Goal: Task Accomplishment & Management: Manage account settings

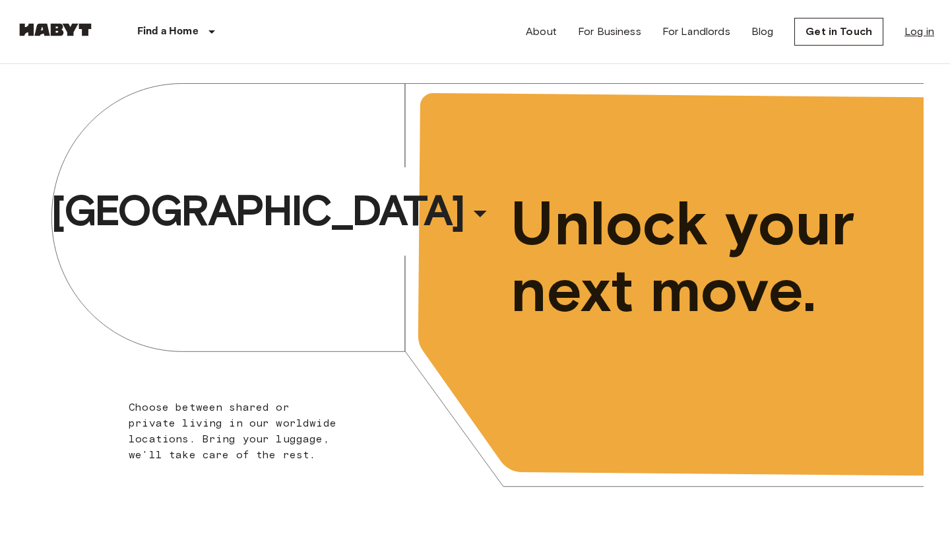
click at [915, 31] on link "Log in" at bounding box center [920, 32] width 30 height 16
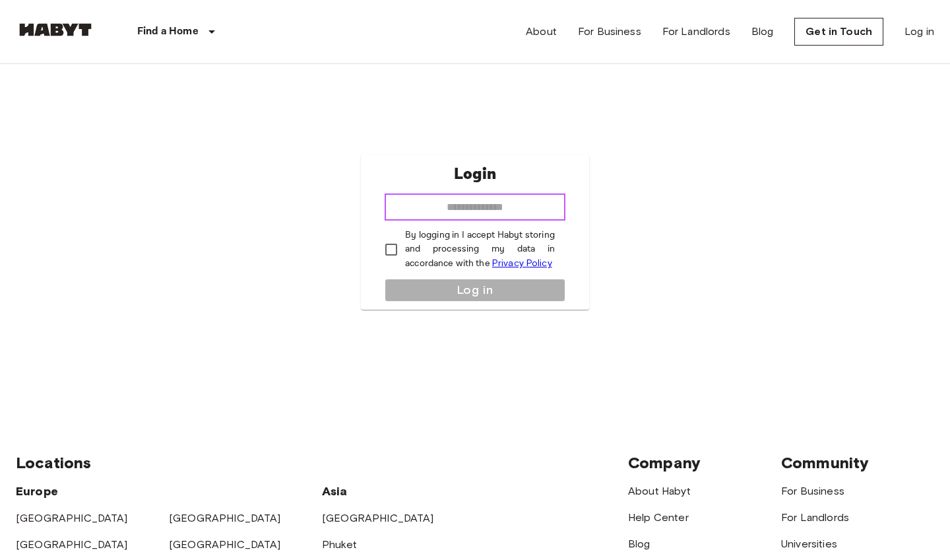
type input "**********"
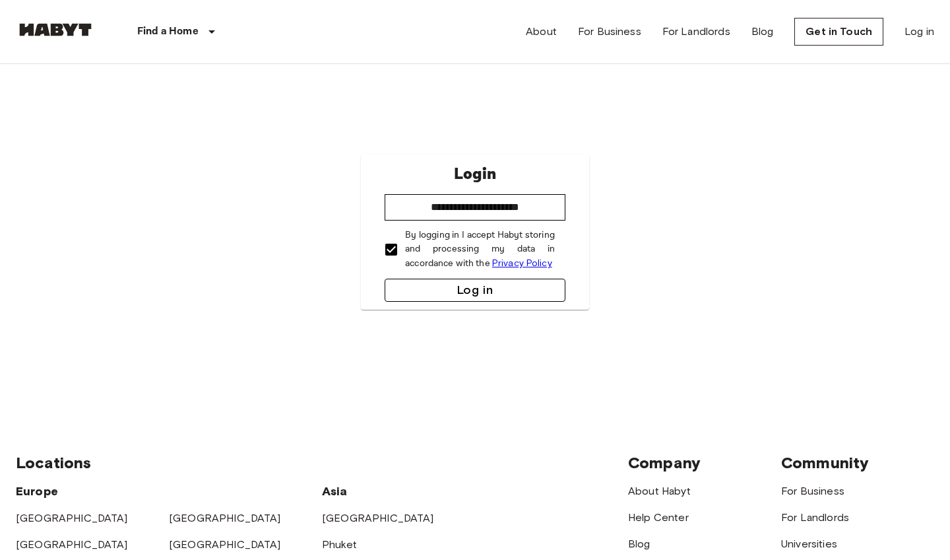
click at [423, 284] on button "Log in" at bounding box center [475, 289] width 181 height 23
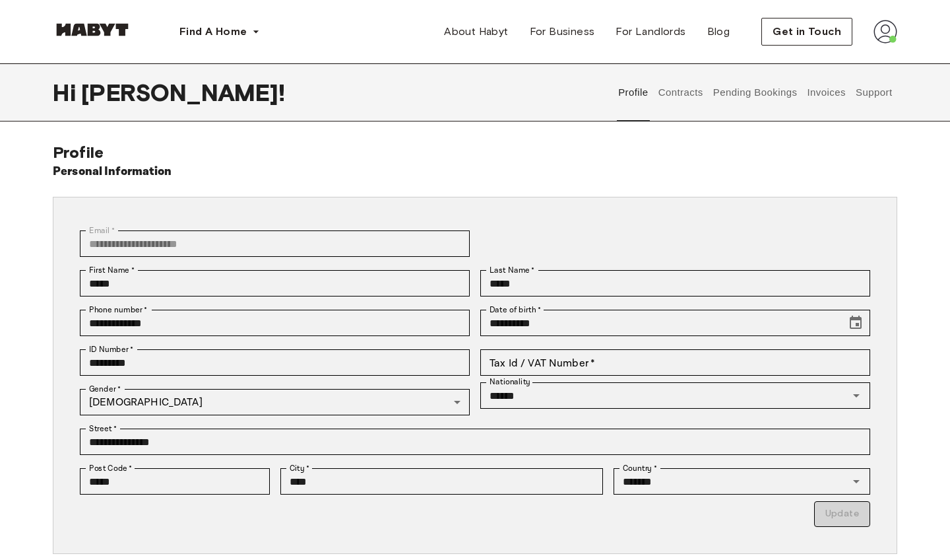
click at [612, 232] on div "**********" at bounding box center [469, 244] width 801 height 40
click at [747, 93] on button "Pending Bookings" at bounding box center [755, 92] width 88 height 58
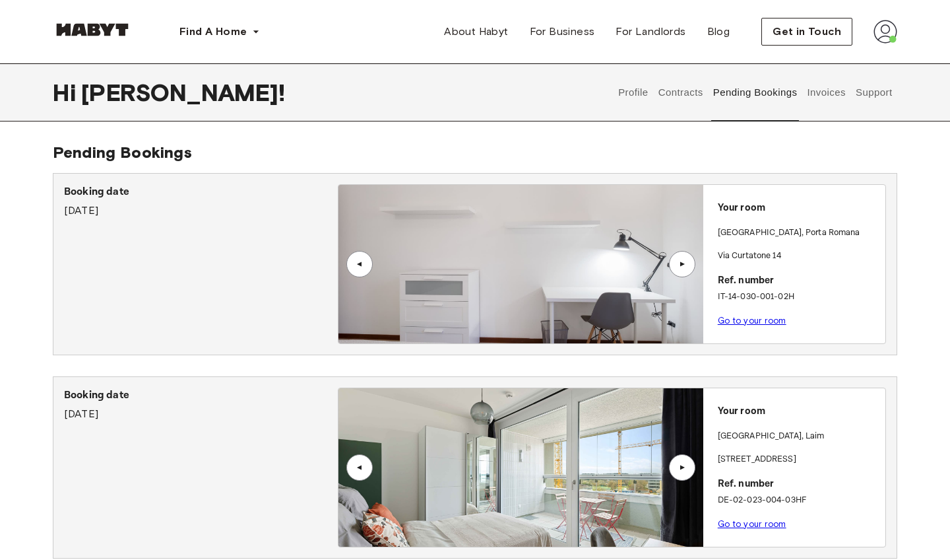
click at [751, 322] on link "Go to your room" at bounding box center [752, 320] width 69 height 10
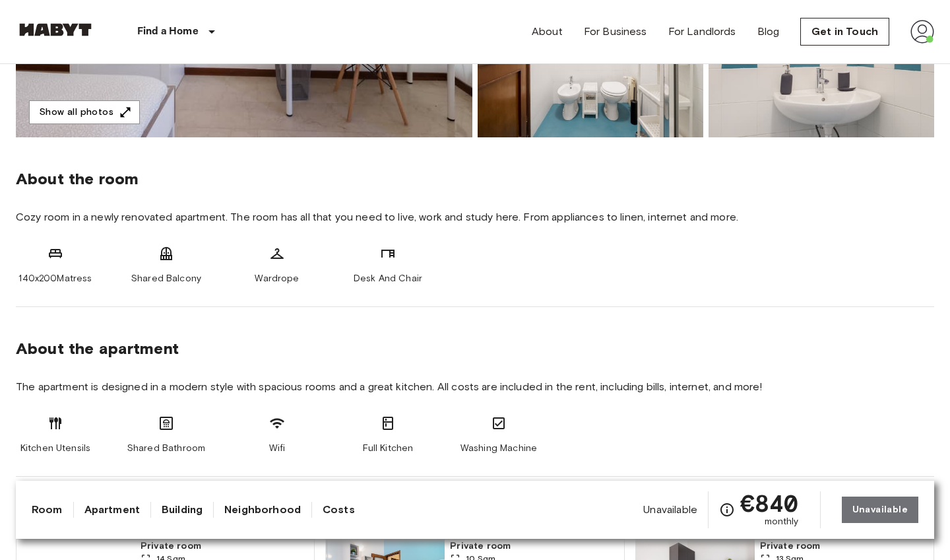
scroll to position [652, 0]
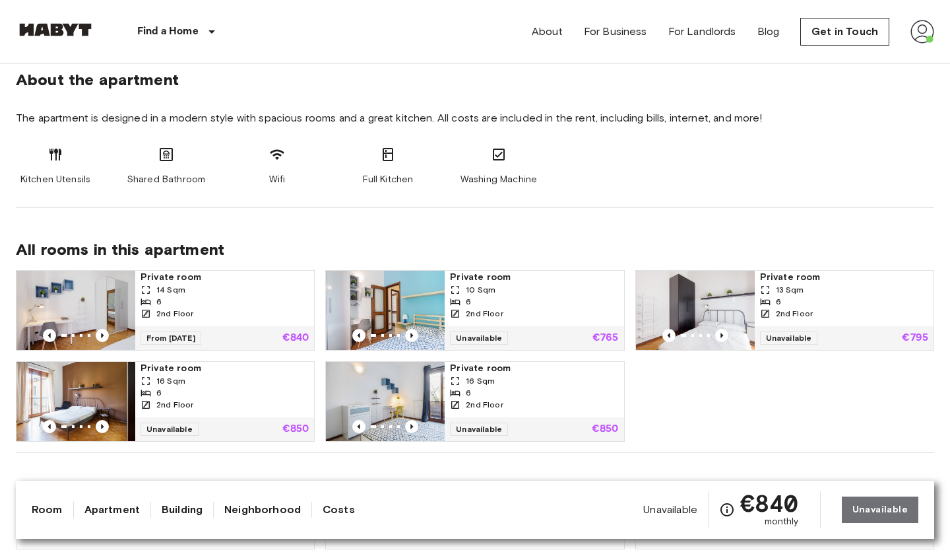
click at [917, 29] on img at bounding box center [923, 32] width 24 height 24
click at [857, 49] on li "Profile" at bounding box center [874, 56] width 132 height 24
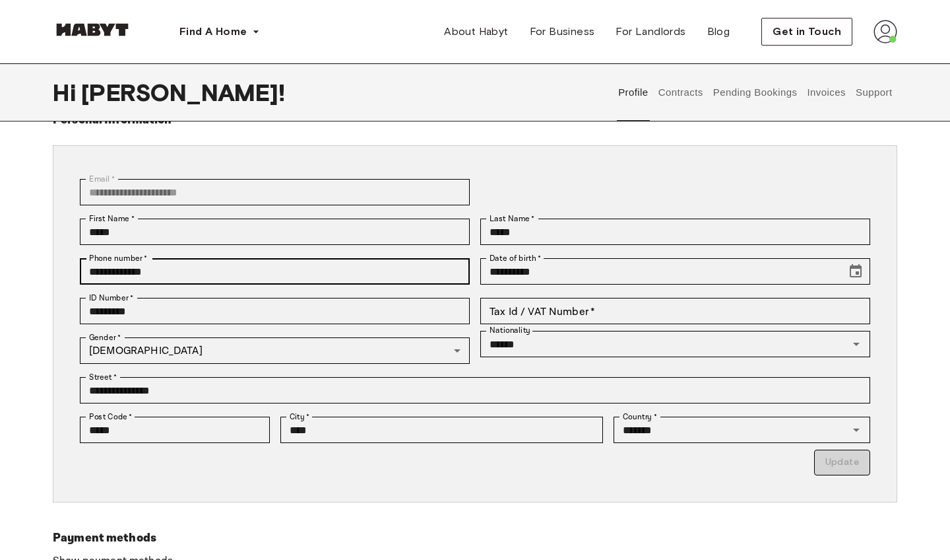
scroll to position [51, 0]
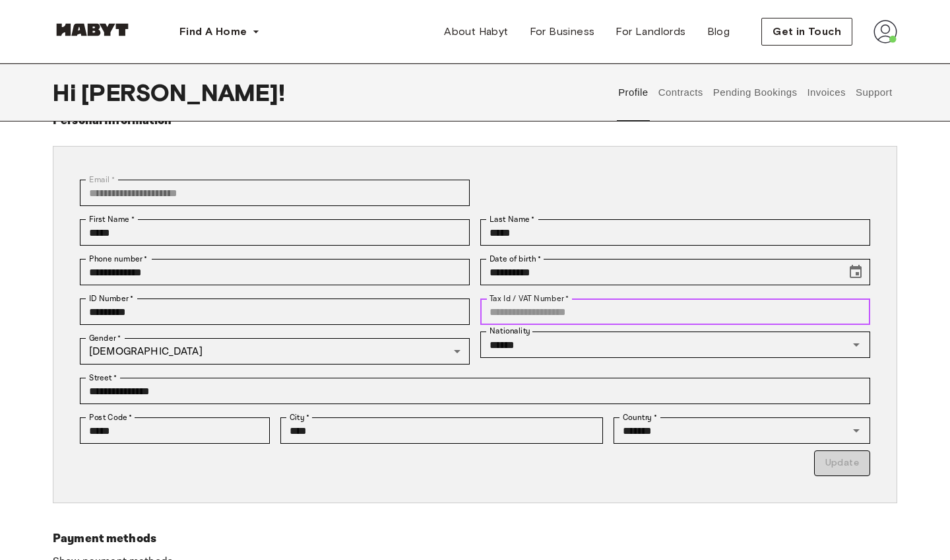
click at [548, 311] on input "Tax Id / VAT Number   *" at bounding box center [675, 311] width 390 height 26
type input "**********"
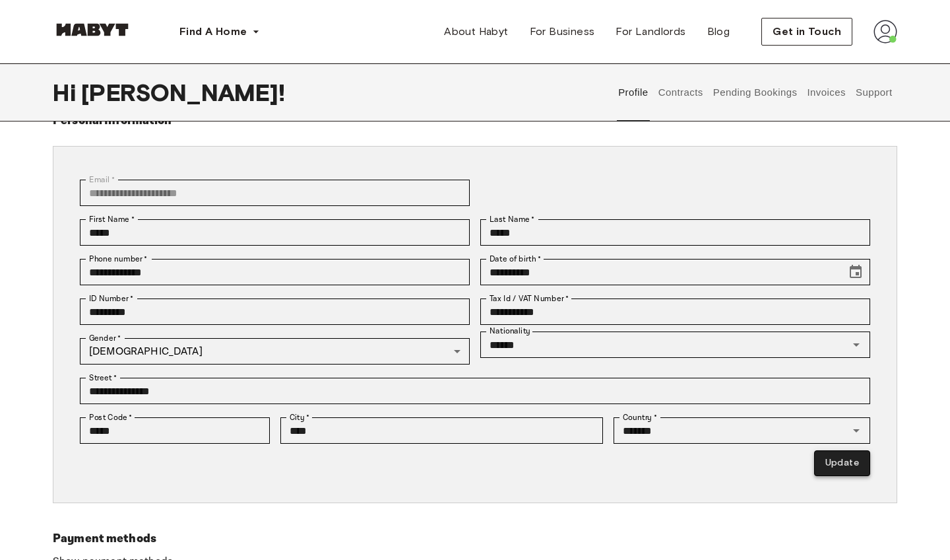
click at [837, 464] on button "Update" at bounding box center [842, 463] width 56 height 26
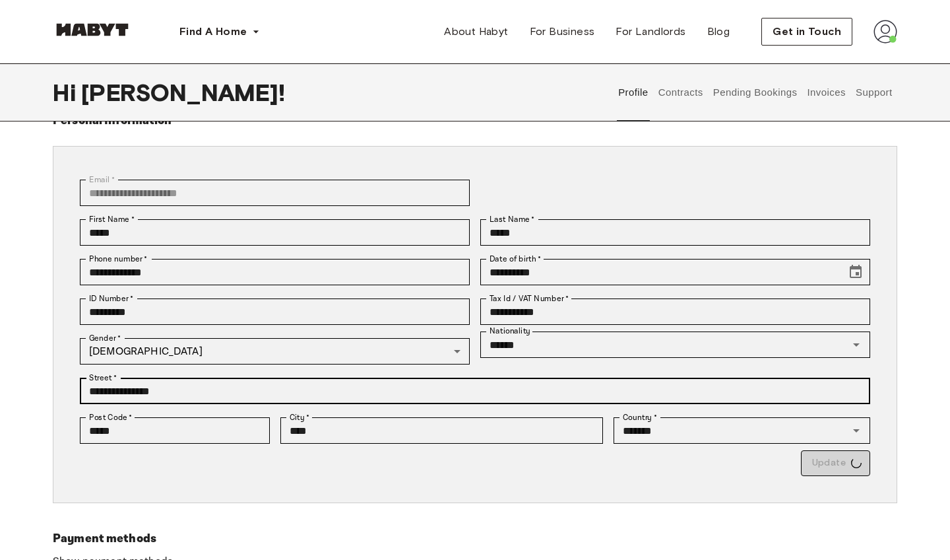
type input "*********"
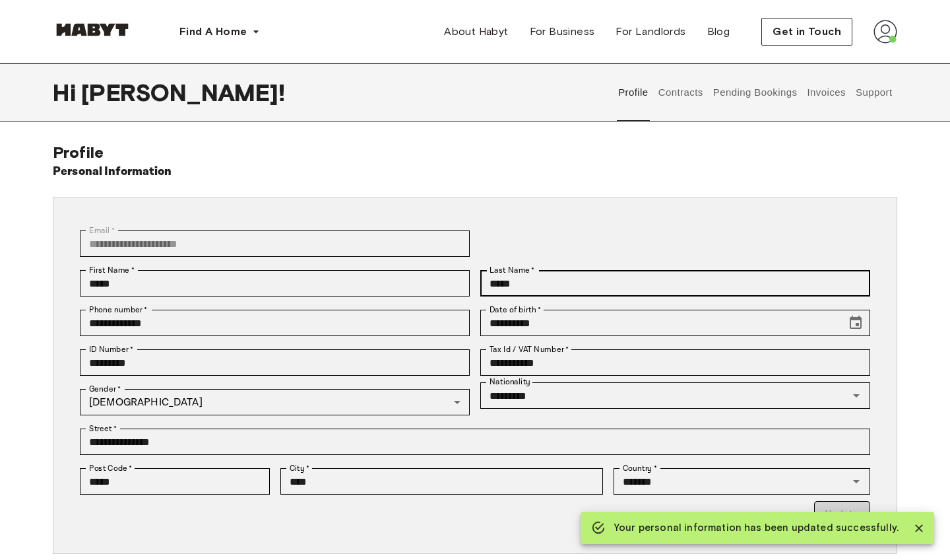
scroll to position [0, 0]
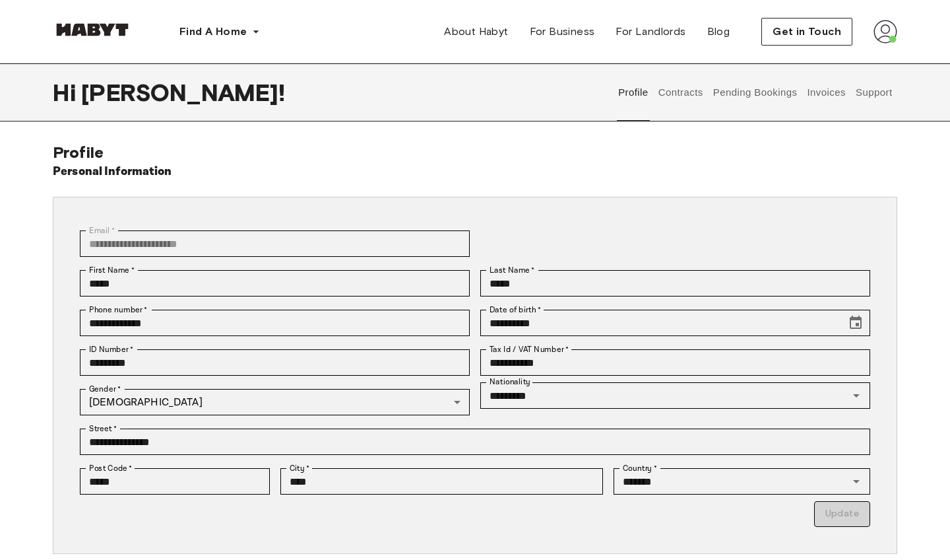
click at [688, 96] on button "Contracts" at bounding box center [681, 92] width 48 height 58
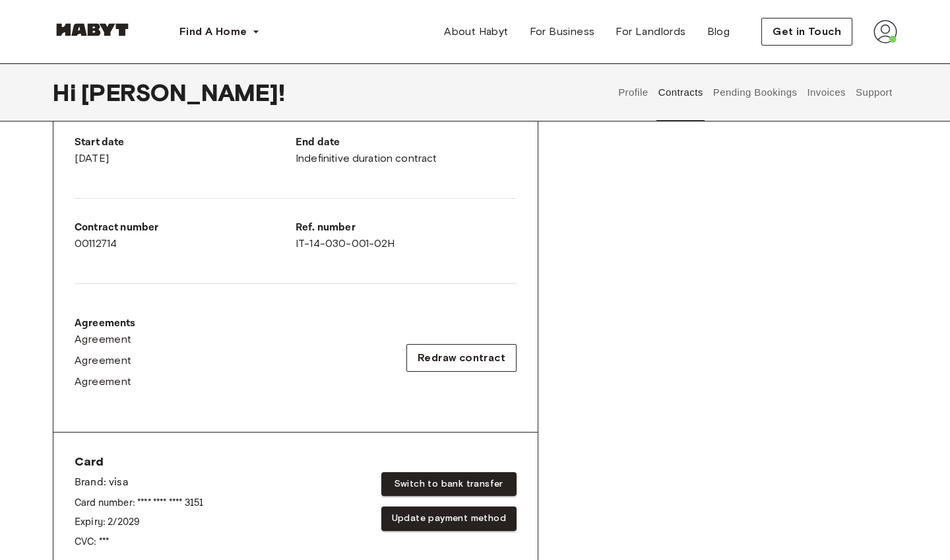
scroll to position [21, 0]
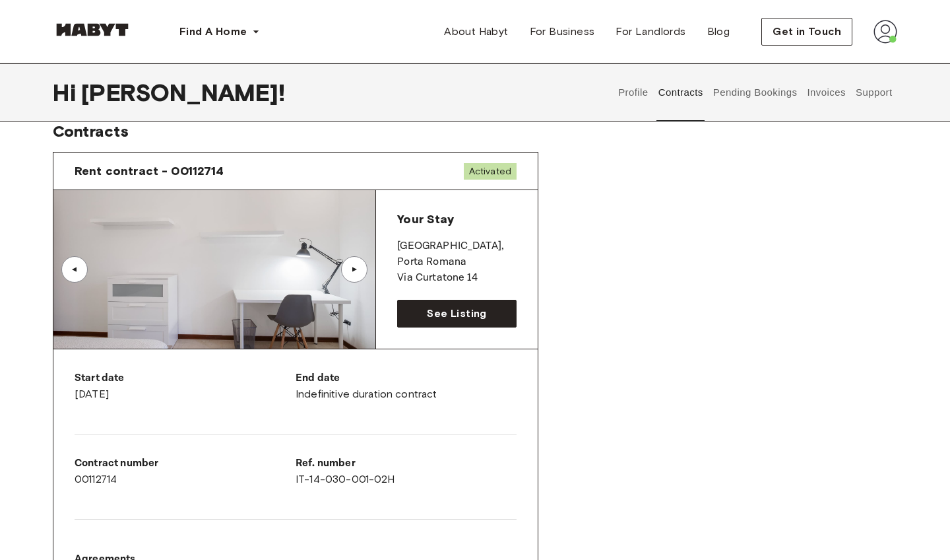
click at [361, 257] on img at bounding box center [214, 269] width 322 height 158
click at [217, 170] on span "Rent contract - 00112714" at bounding box center [150, 171] width 150 height 16
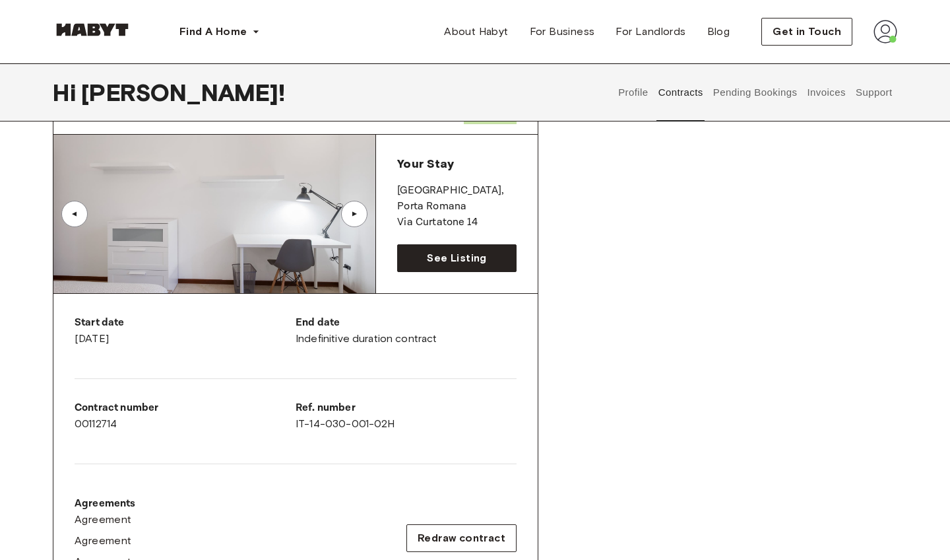
scroll to position [95, 0]
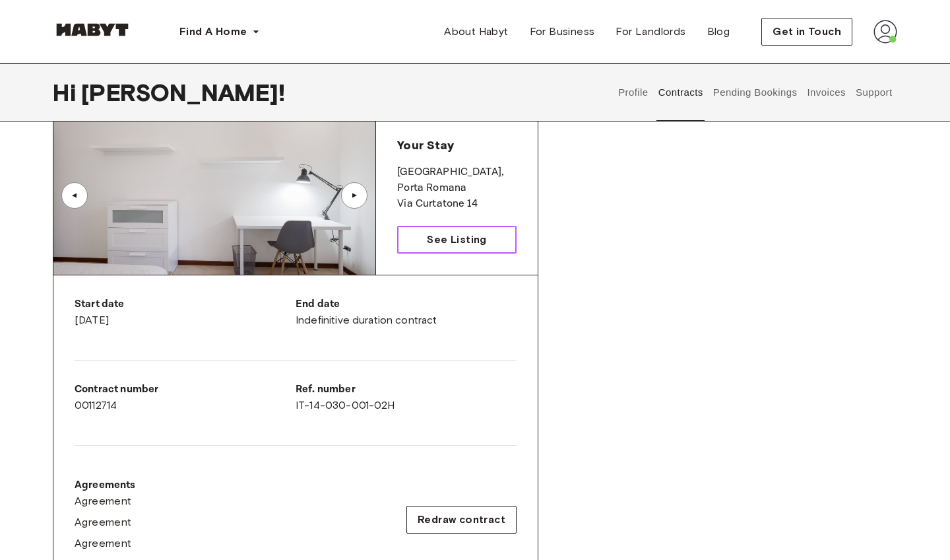
click at [419, 232] on link "See Listing" at bounding box center [456, 240] width 119 height 28
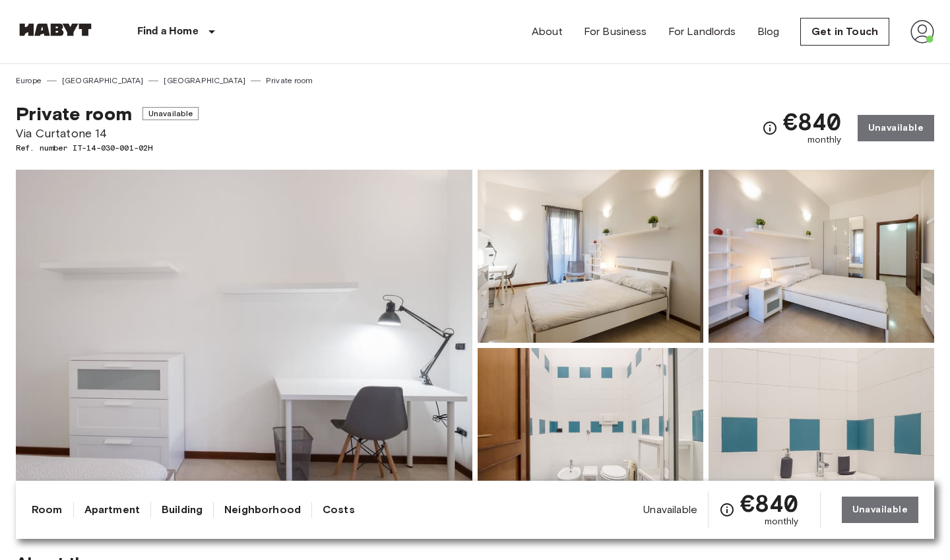
scroll to position [1, 0]
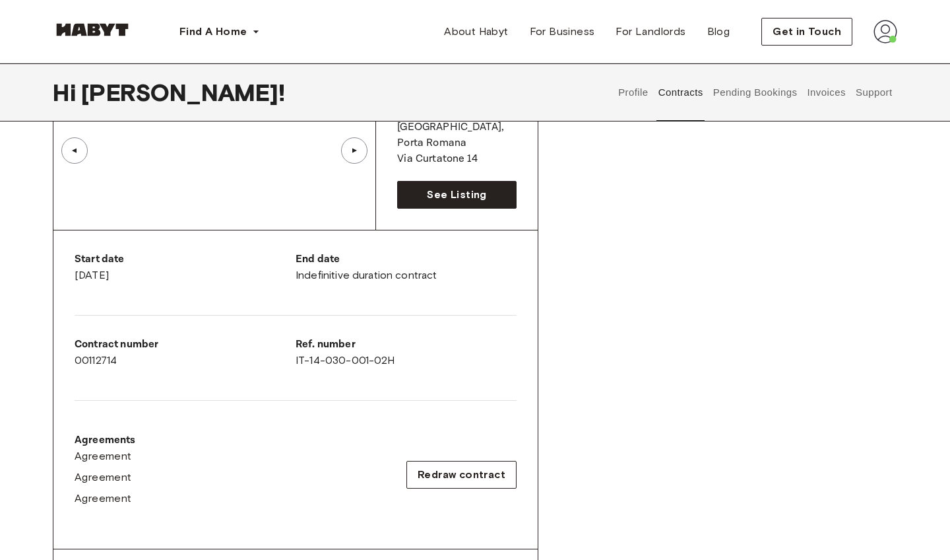
scroll to position [173, 0]
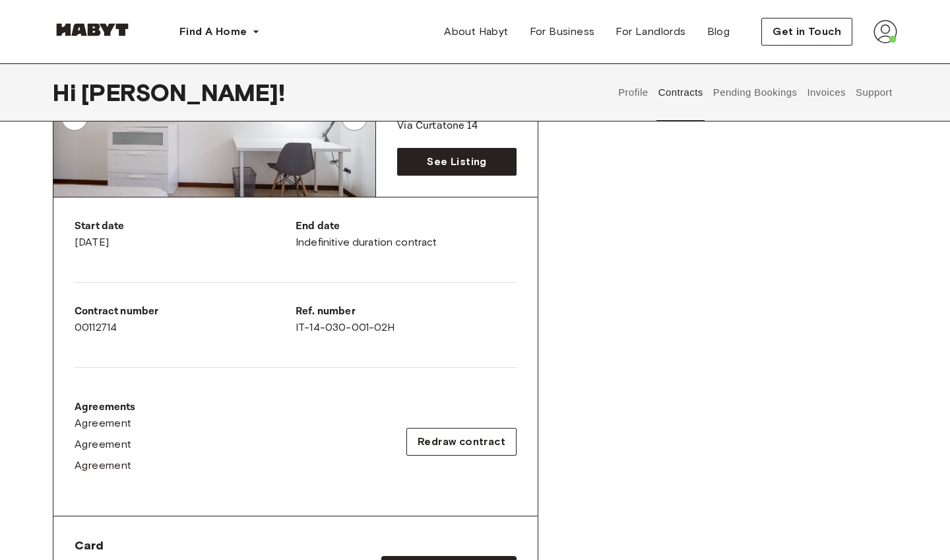
click at [137, 334] on div "Contract number 00112714" at bounding box center [185, 320] width 221 height 32
drag, startPoint x: 134, startPoint y: 332, endPoint x: 71, endPoint y: 311, distance: 65.9
click at [71, 311] on div "Start date [DATE] End date Indefinitive duration contract Contract number 00112…" at bounding box center [295, 356] width 484 height 319
copy div "Contract number 00112714"
drag, startPoint x: 400, startPoint y: 327, endPoint x: 294, endPoint y: 310, distance: 107.7
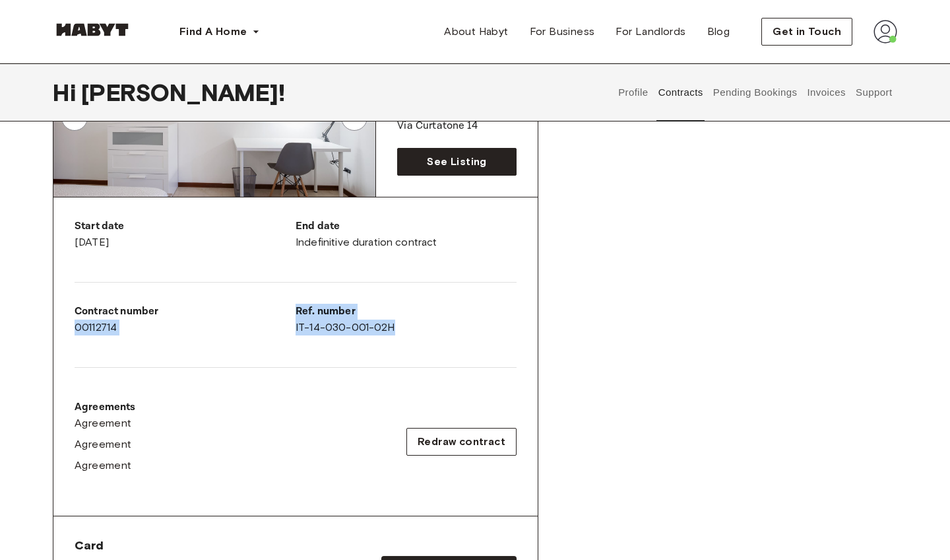
click at [294, 310] on div "Start date [DATE] End date Indefinitive duration contract Contract number 00112…" at bounding box center [295, 356] width 484 height 319
click at [366, 327] on div "Ref. number IT-14-030-001-02H" at bounding box center [406, 320] width 221 height 32
drag, startPoint x: 400, startPoint y: 328, endPoint x: 296, endPoint y: 310, distance: 105.1
click at [296, 310] on div "Ref. number IT-14-030-001-02H" at bounding box center [406, 320] width 221 height 32
copy div "Ref. number IT-14-030-001-02H"
